Goal: Task Accomplishment & Management: Use online tool/utility

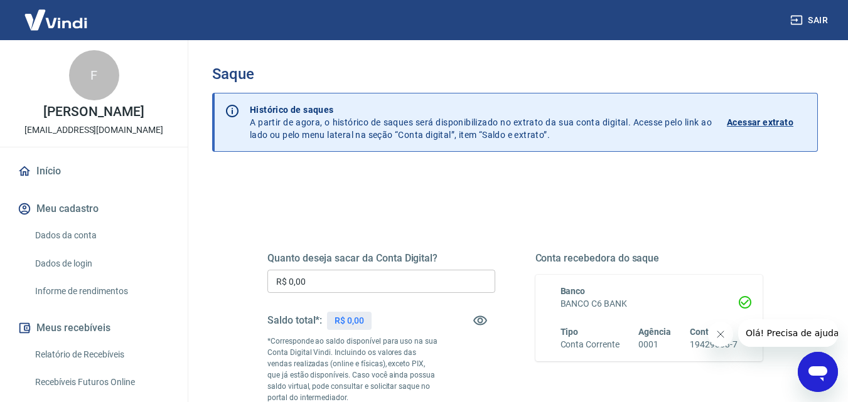
click at [345, 278] on input "R$ 0,00" at bounding box center [381, 281] width 228 height 23
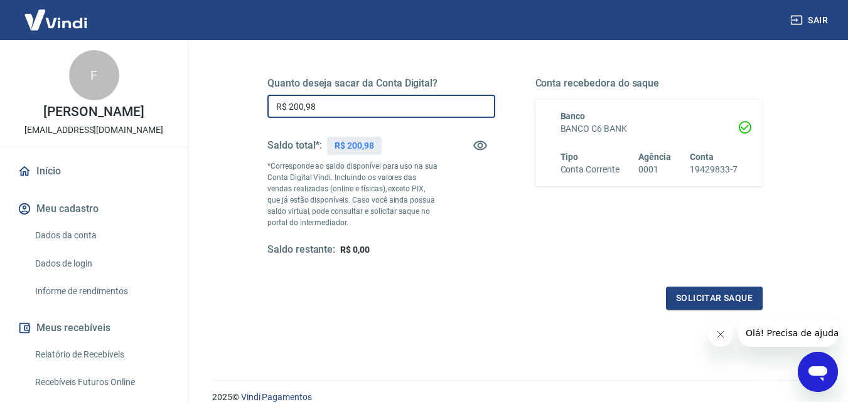
scroll to position [186, 0]
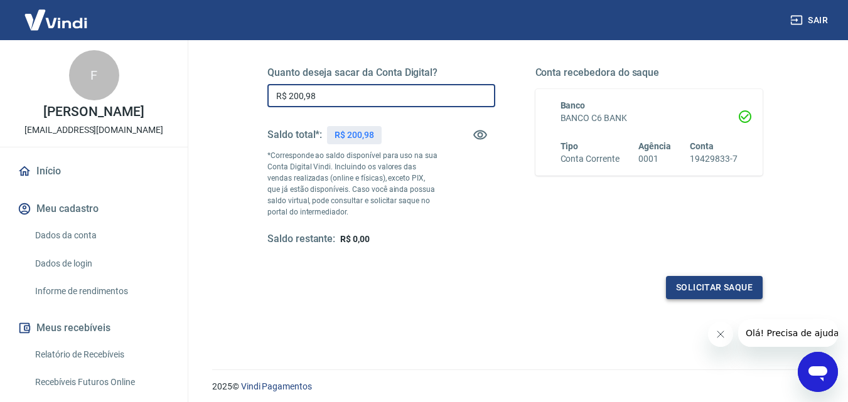
type input "R$ 200,98"
click at [719, 284] on button "Solicitar saque" at bounding box center [714, 287] width 97 height 23
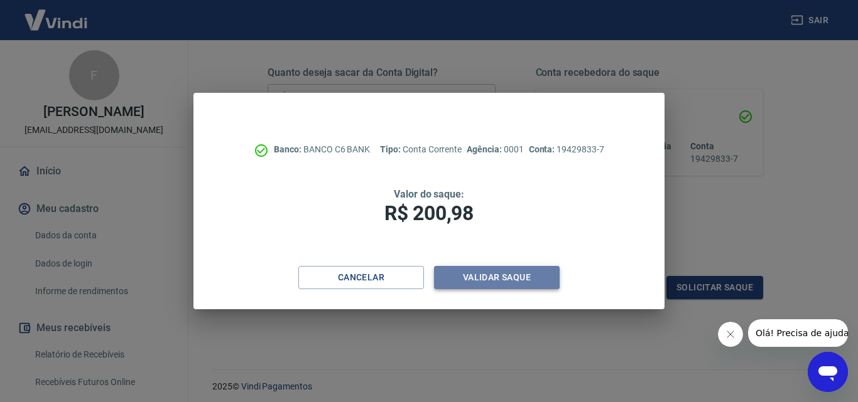
click at [526, 281] on button "Validar saque" at bounding box center [497, 277] width 126 height 23
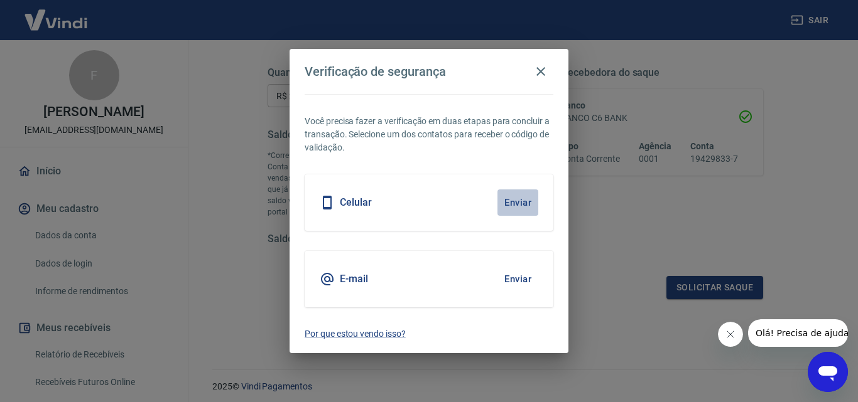
click at [515, 200] on button "Enviar" at bounding box center [517, 203] width 41 height 26
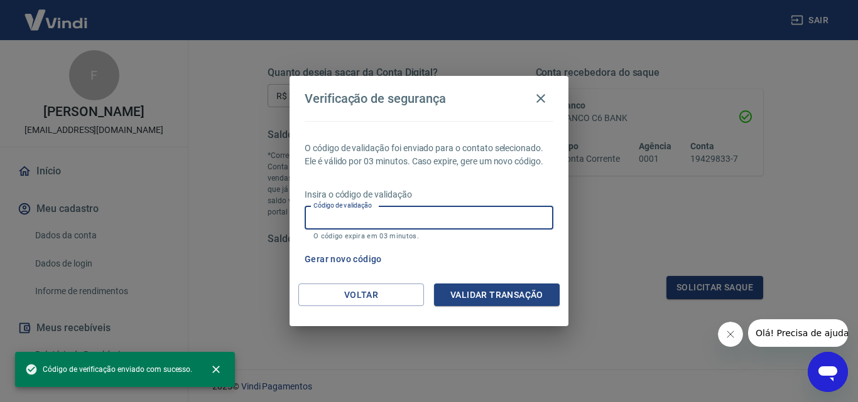
click at [477, 217] on input "Código de validação" at bounding box center [429, 218] width 249 height 23
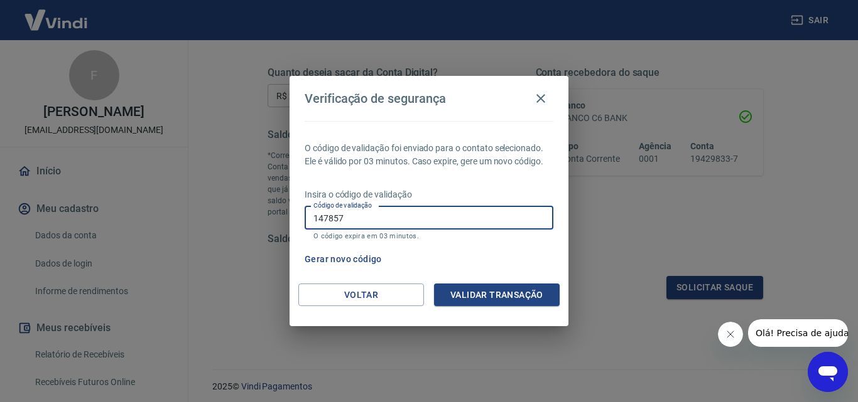
type input "147857"
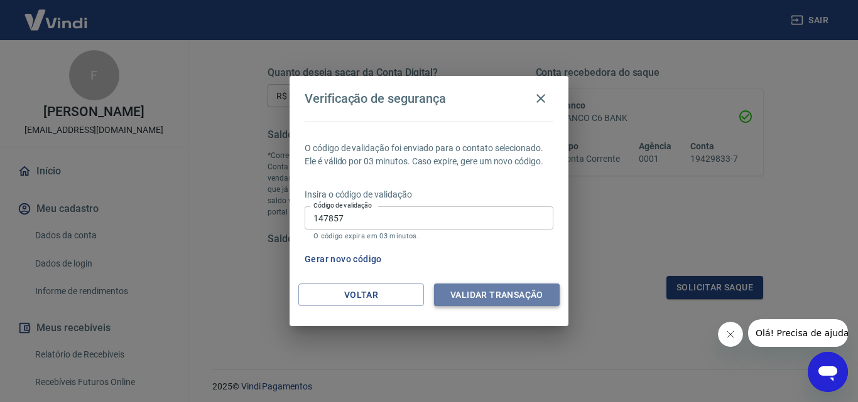
click at [492, 289] on button "Validar transação" at bounding box center [497, 295] width 126 height 23
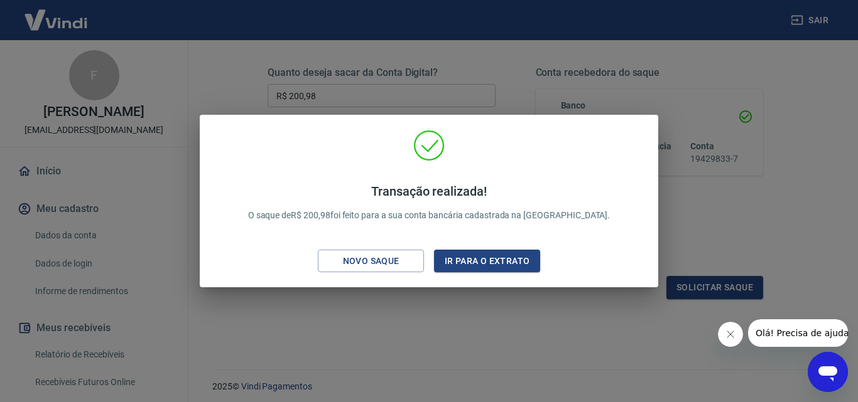
click at [730, 323] on button "Fechar mensagem da empresa" at bounding box center [729, 334] width 25 height 25
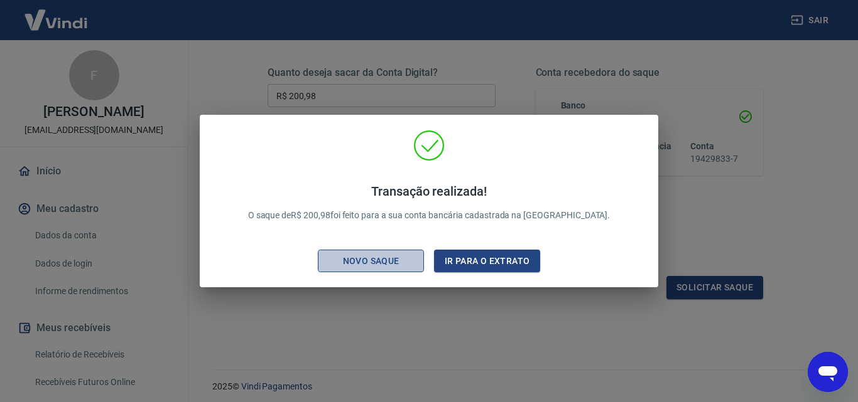
click at [367, 259] on div "Novo saque" at bounding box center [371, 262] width 87 height 16
